Goal: Information Seeking & Learning: Learn about a topic

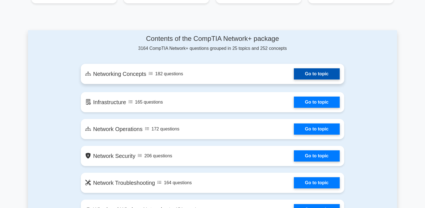
scroll to position [289, 0]
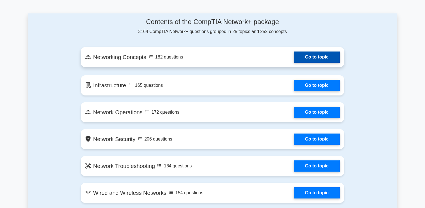
click at [296, 55] on link "Go to topic" at bounding box center [317, 56] width 46 height 11
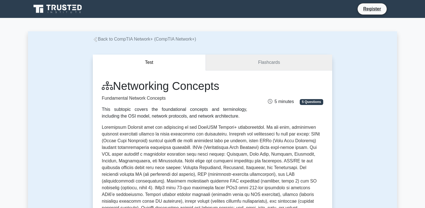
click at [254, 60] on link "Flashcards" at bounding box center [269, 62] width 126 height 16
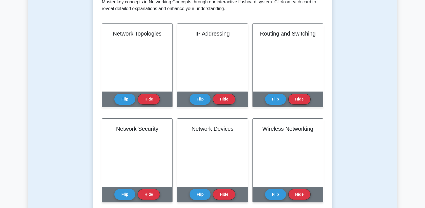
scroll to position [120, 0]
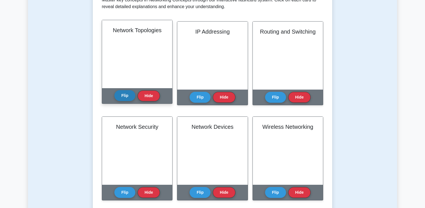
click at [127, 93] on button "Flip" at bounding box center [124, 95] width 21 height 11
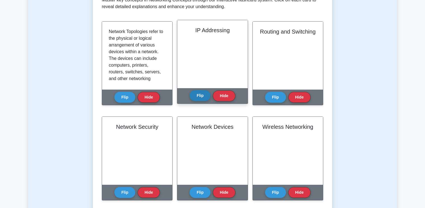
click at [198, 94] on button "Flip" at bounding box center [199, 95] width 21 height 11
